Goal: Navigation & Orientation: Find specific page/section

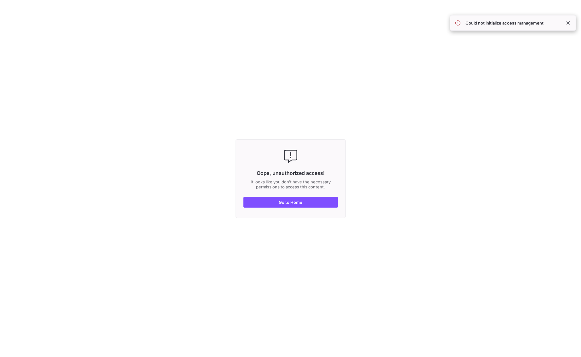
click at [306, 119] on y42-fullscreen-message "Oops, unauthorized access! It looks like you don't have the necessary permissio…" at bounding box center [290, 178] width 581 height 357
click at [9, 18] on y42-fullscreen-message "Oops, unauthorized access! It looks like you don't have the necessary permissio…" at bounding box center [290, 178] width 581 height 357
click at [3, 12] on y42-fullscreen-message "Oops, unauthorized access! It looks like you don't have the necessary permissio…" at bounding box center [290, 178] width 581 height 357
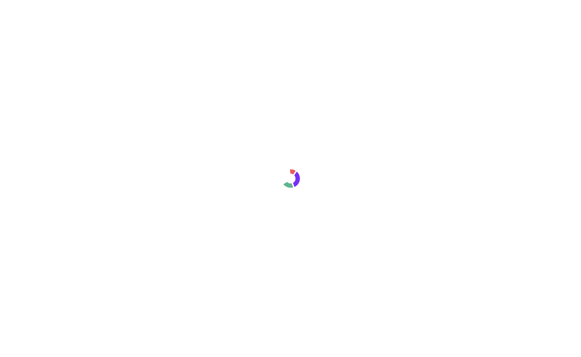
click at [181, 43] on div at bounding box center [290, 178] width 581 height 357
